Goal: Information Seeking & Learning: Learn about a topic

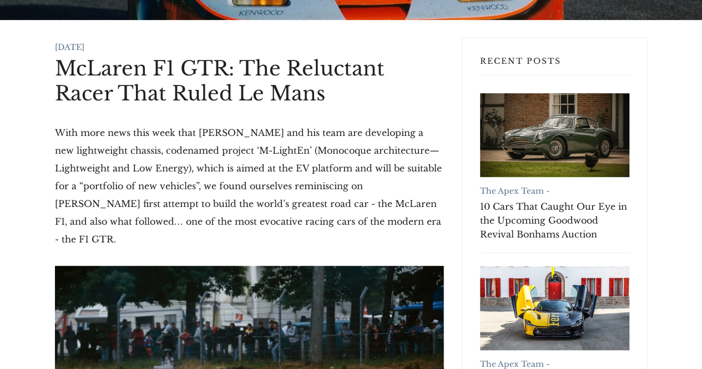
scroll to position [191, 0]
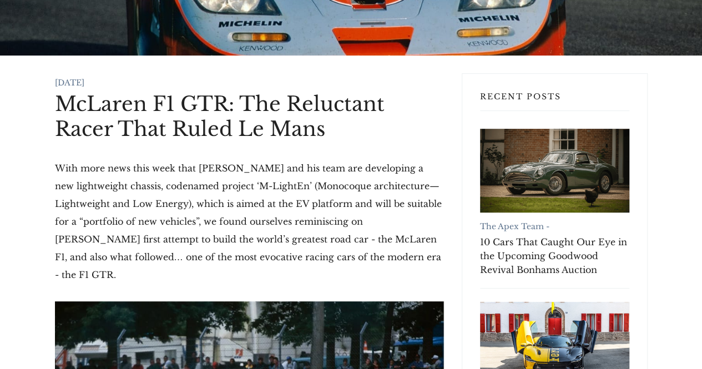
drag, startPoint x: 56, startPoint y: 98, endPoint x: 432, endPoint y: 259, distance: 409.4
click at [203, 127] on h1 "McLaren F1 GTR: The Reluctant Racer That Ruled Le Mans" at bounding box center [249, 117] width 389 height 50
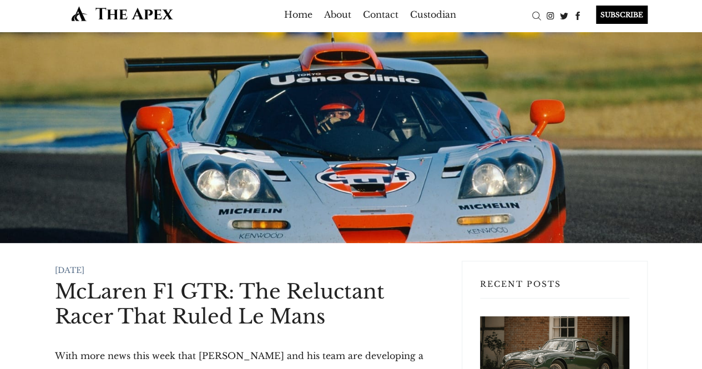
scroll to position [0, 0]
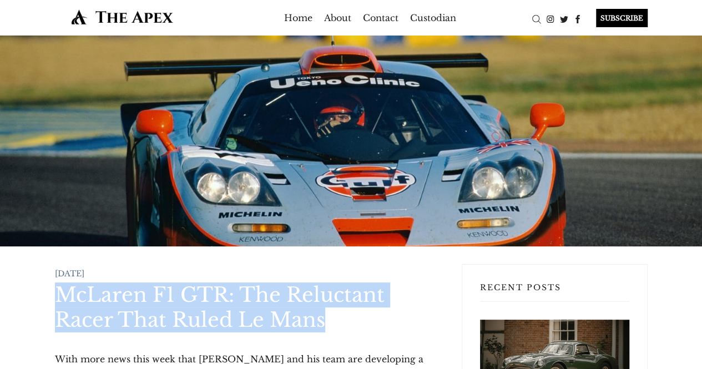
drag, startPoint x: 58, startPoint y: 291, endPoint x: 345, endPoint y: 330, distance: 289.7
click at [348, 329] on h1 "McLaren F1 GTR: The Reluctant Racer That Ruled Le Mans" at bounding box center [249, 308] width 389 height 50
copy h1 "McLaren F1 GTR: The Reluctant Racer That Ruled Le Mans"
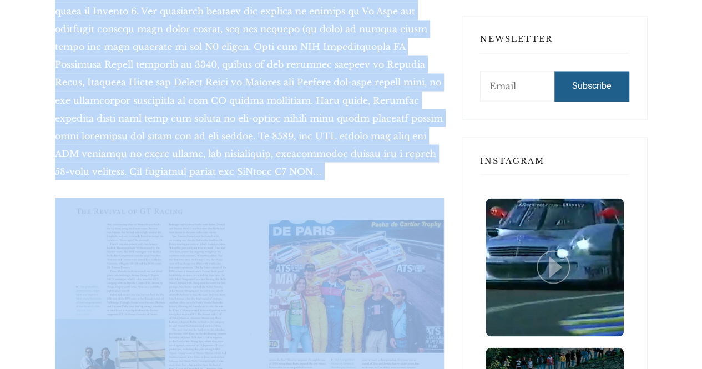
scroll to position [999, 0]
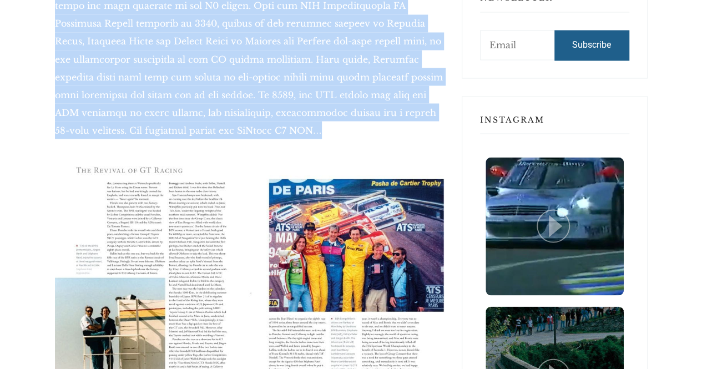
drag, startPoint x: 51, startPoint y: 134, endPoint x: 248, endPoint y: 109, distance: 198.7
copy div "1994: A European Sports Car Renaissance The curious story of the F1 GTR owes a …"
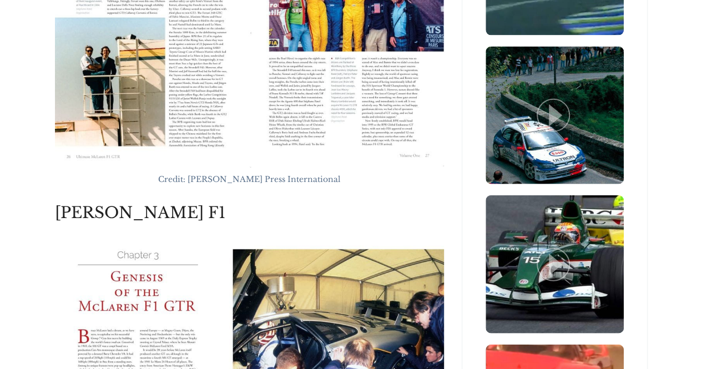
scroll to position [1332, 0]
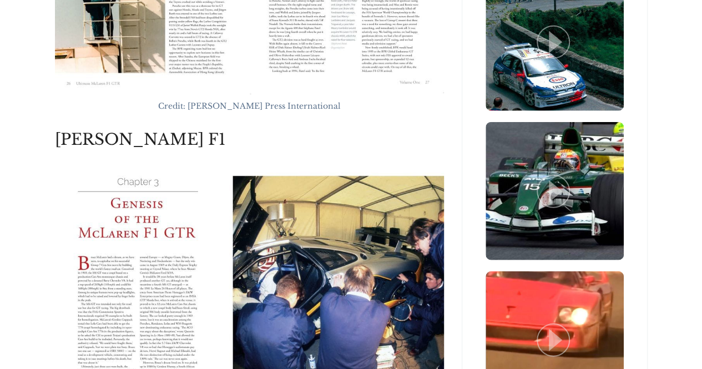
drag, startPoint x: 54, startPoint y: 120, endPoint x: 216, endPoint y: 128, distance: 161.8
click at [216, 130] on h2 "Gordon Murray’s F1" at bounding box center [249, 139] width 389 height 19
copy h2 "Gordon Murray’s F1"
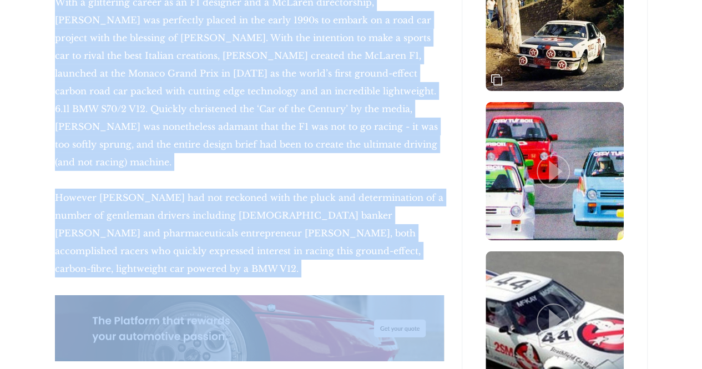
scroll to position [1832, 0]
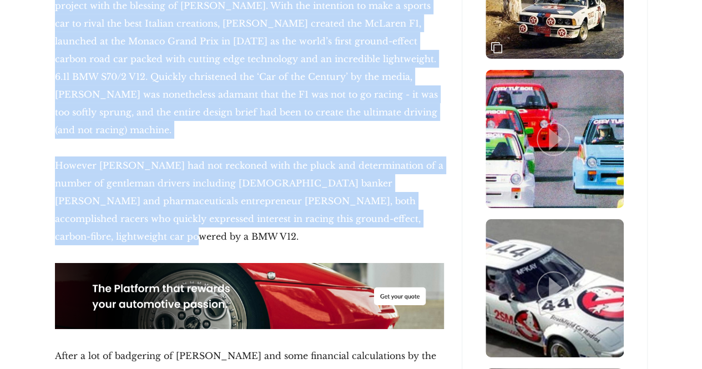
drag, startPoint x: 45, startPoint y: 165, endPoint x: 444, endPoint y: 183, distance: 399.6
copy div "With a glittering career as an F1 designer and a McLaren directorship, Gordon M…"
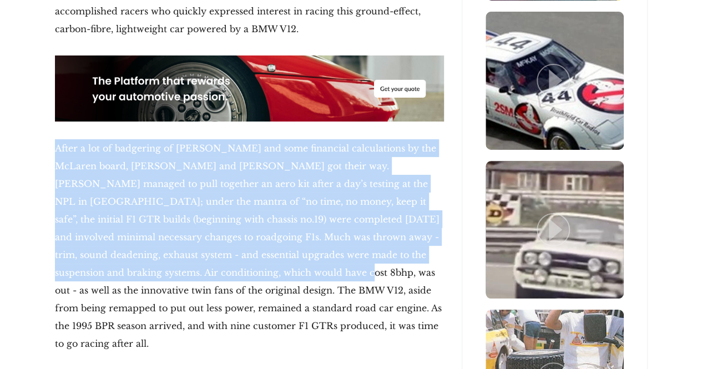
scroll to position [2054, 0]
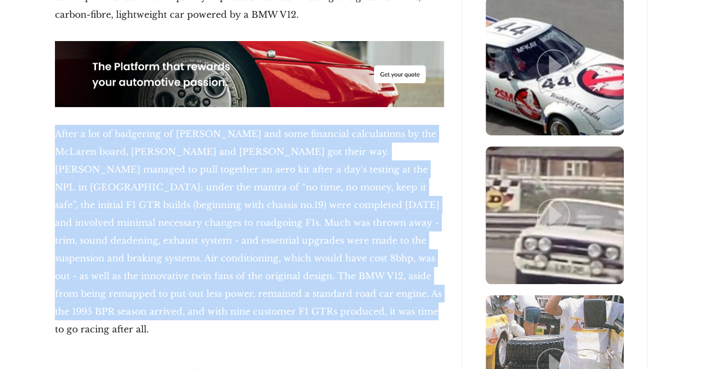
drag, startPoint x: 47, startPoint y: 185, endPoint x: 283, endPoint y: 255, distance: 246.8
copy p "After a lot of badgering of Ron Dennis and some financial calculations by the M…"
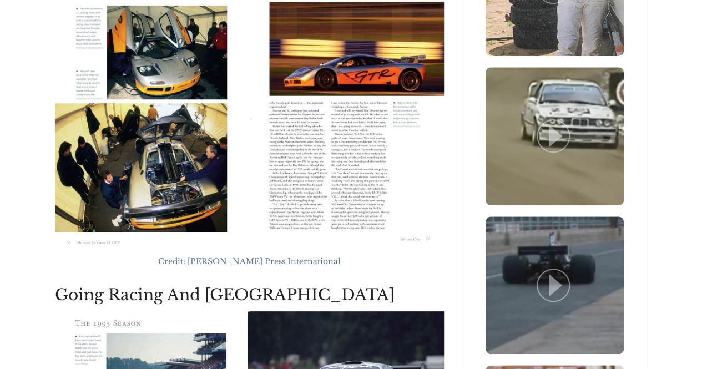
scroll to position [2443, 0]
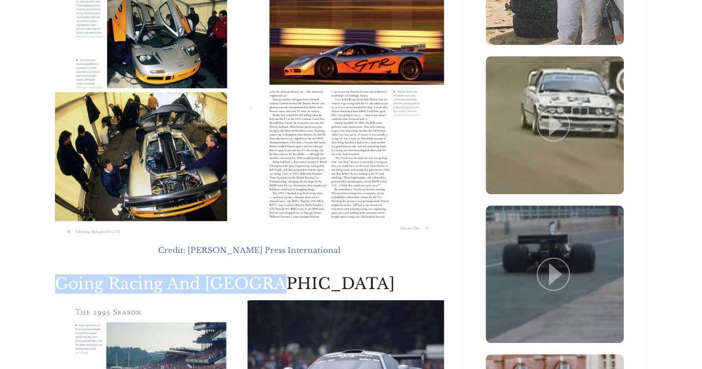
drag, startPoint x: 49, startPoint y: 210, endPoint x: 273, endPoint y: 218, distance: 223.3
copy h2 "Going Racing And Le Mans"
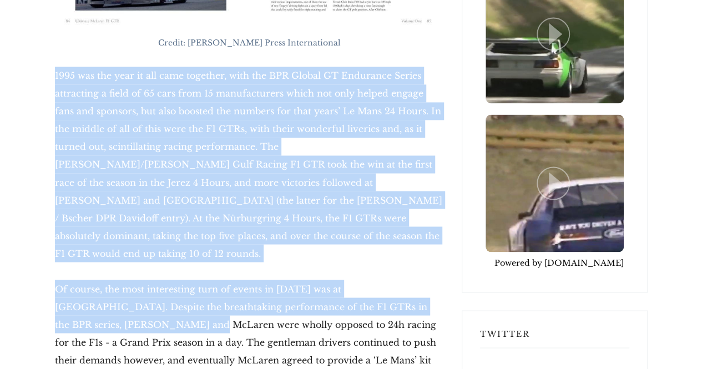
scroll to position [2998, 0]
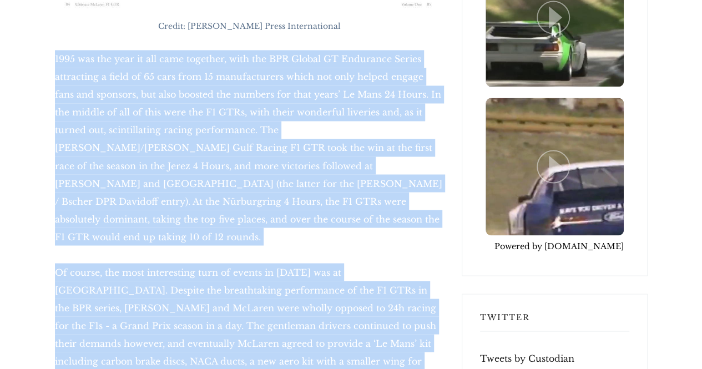
drag, startPoint x: 48, startPoint y: 96, endPoint x: 102, endPoint y: 289, distance: 200.2
copy div "1995 was the year it all came together, with the BPR Global GT Endurance Series…"
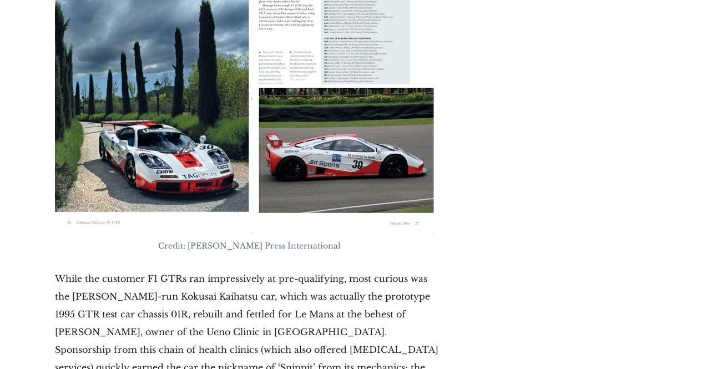
scroll to position [3442, 0]
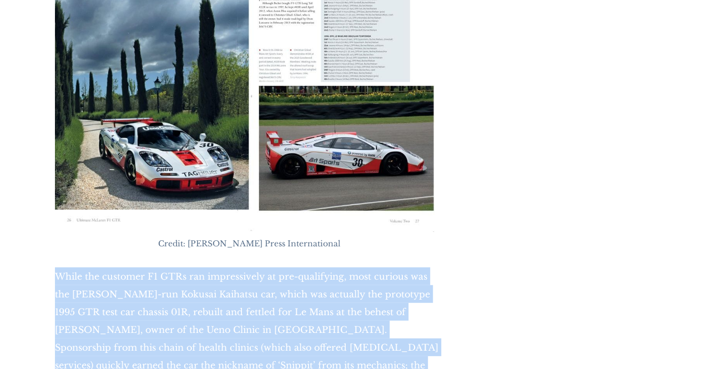
drag, startPoint x: 49, startPoint y: 186, endPoint x: 357, endPoint y: 313, distance: 333.3
copy p "While the customer F1 GTRs ran impressively at pre-qualifying, most curious was…"
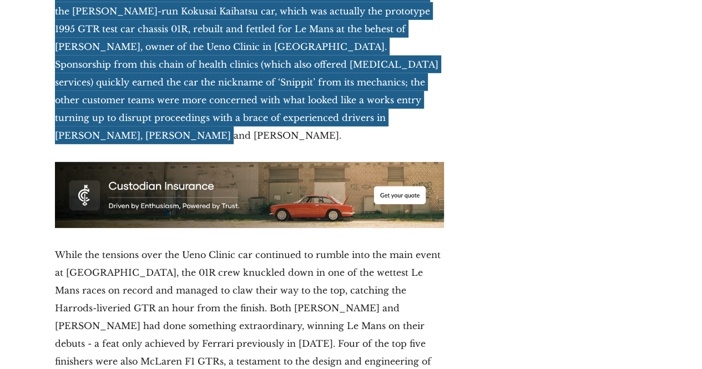
scroll to position [3775, 0]
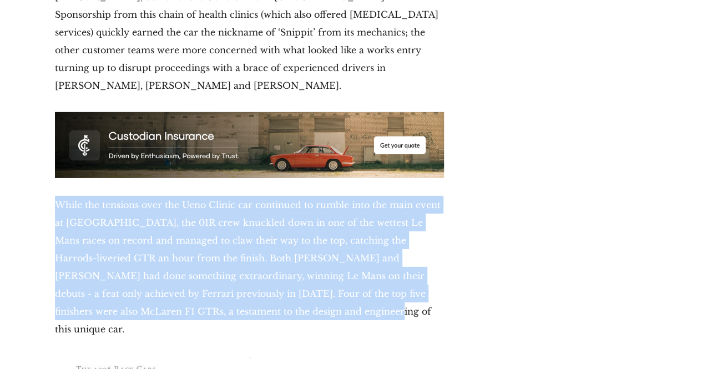
drag, startPoint x: 55, startPoint y: 91, endPoint x: 245, endPoint y: 206, distance: 222.4
click at [245, 205] on p "While the tensions over the Ueno Clinic car continued to rumble into the main e…" at bounding box center [249, 267] width 389 height 142
copy p "While the tensions over the Ueno Clinic car continued to rumble into the main e…"
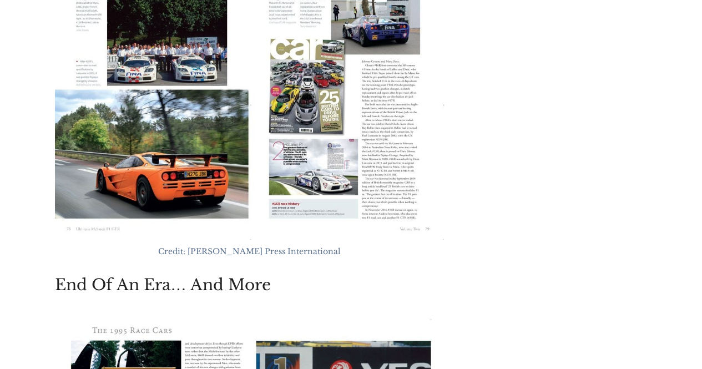
scroll to position [4164, 0]
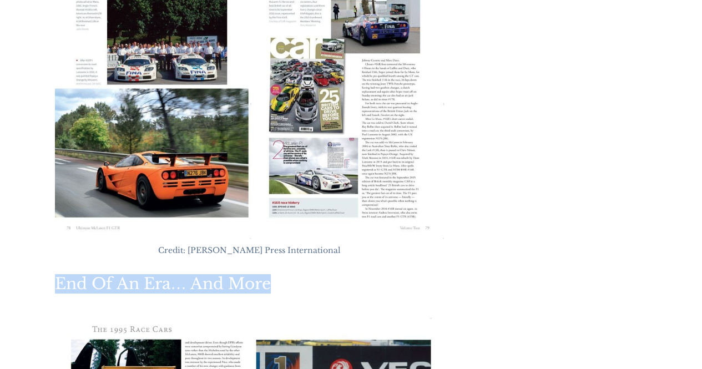
drag, startPoint x: 50, startPoint y: 159, endPoint x: 285, endPoint y: 173, distance: 235.3
copy h2 "End Of An Era… And More"
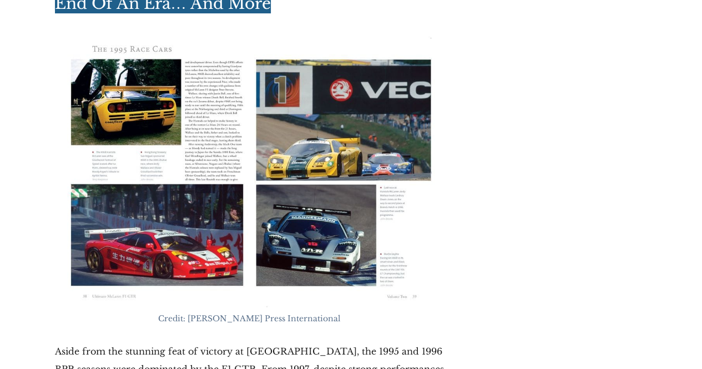
scroll to position [4553, 0]
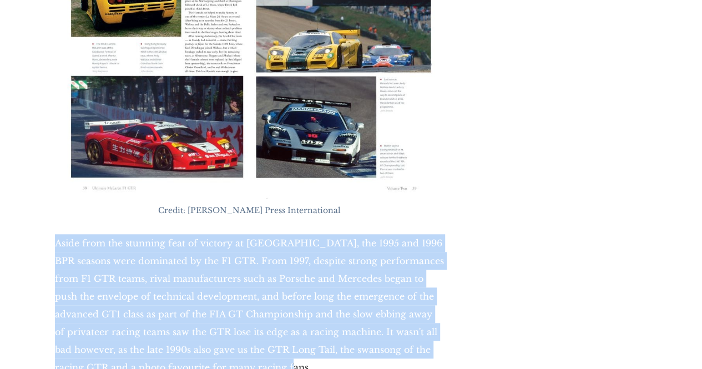
drag, startPoint x: 60, startPoint y: 119, endPoint x: 253, endPoint y: 250, distance: 233.1
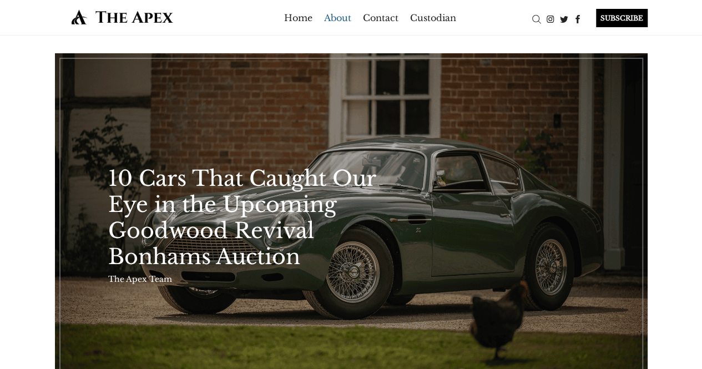
click at [338, 18] on link "About" at bounding box center [337, 18] width 27 height 18
click at [341, 17] on link "About" at bounding box center [337, 18] width 27 height 18
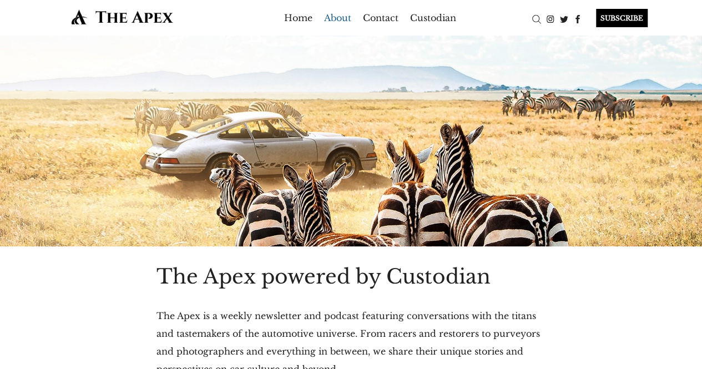
click at [534, 17] on div "Search" at bounding box center [537, 19] width 14 height 14
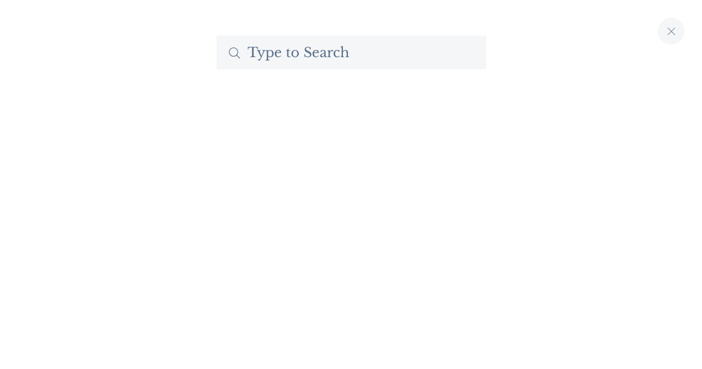
click at [392, 52] on input "Search The Apex by Custodian" at bounding box center [352, 53] width 270 height 34
click at [376, 52] on input "MP4/13" at bounding box center [352, 53] width 270 height 34
click at [311, 53] on input "MP4/13" at bounding box center [352, 53] width 270 height 34
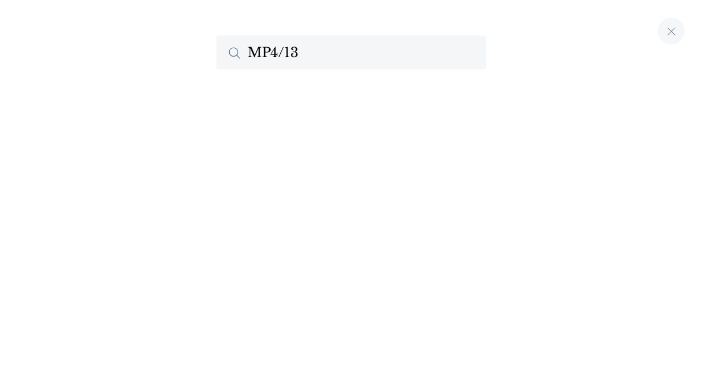
click at [342, 53] on input "MP4/13" at bounding box center [352, 53] width 270 height 34
click at [341, 53] on input "MP4/13" at bounding box center [352, 53] width 270 height 34
click at [325, 52] on input "MP4/13" at bounding box center [352, 53] width 270 height 34
click at [305, 52] on input "MP4/13" at bounding box center [352, 53] width 270 height 34
click at [301, 51] on input "MP4/13" at bounding box center [352, 53] width 270 height 34
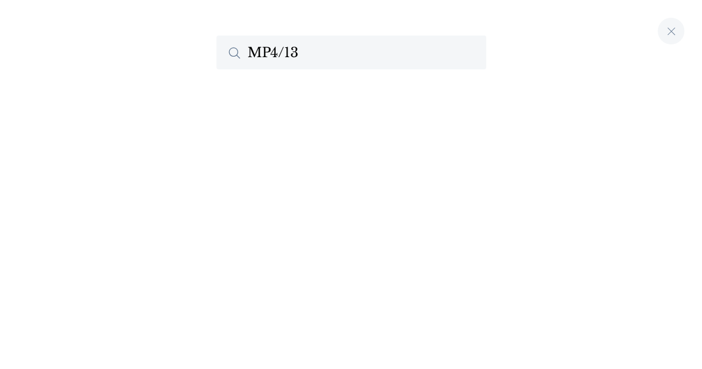
click at [367, 168] on div at bounding box center [356, 218] width 279 height 280
drag, startPoint x: 306, startPoint y: 53, endPoint x: 292, endPoint y: 52, distance: 14.0
click at [291, 52] on input "MP4/13" at bounding box center [352, 53] width 270 height 34
drag, startPoint x: 310, startPoint y: 57, endPoint x: 201, endPoint y: 56, distance: 108.8
click at [201, 56] on div "MP4/12" at bounding box center [351, 53] width 305 height 34
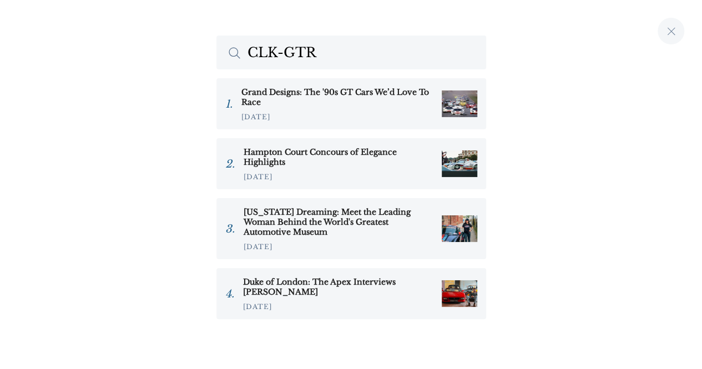
type input "CLK-GTR"
click at [471, 55] on input "CLK-GTR" at bounding box center [352, 53] width 270 height 34
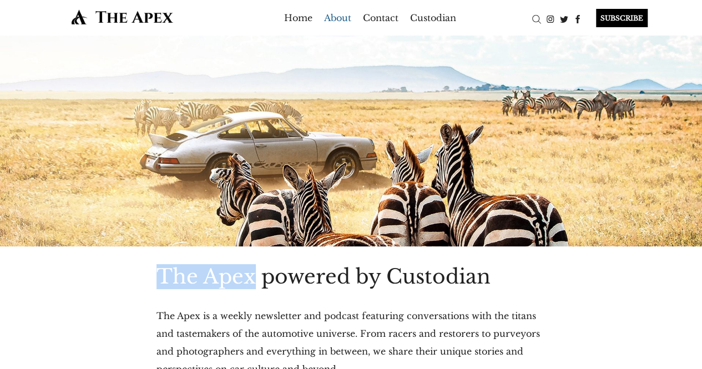
drag, startPoint x: 142, startPoint y: 271, endPoint x: 255, endPoint y: 288, distance: 114.5
copy h1 "The Apex"
